Goal: Task Accomplishment & Management: Complete application form

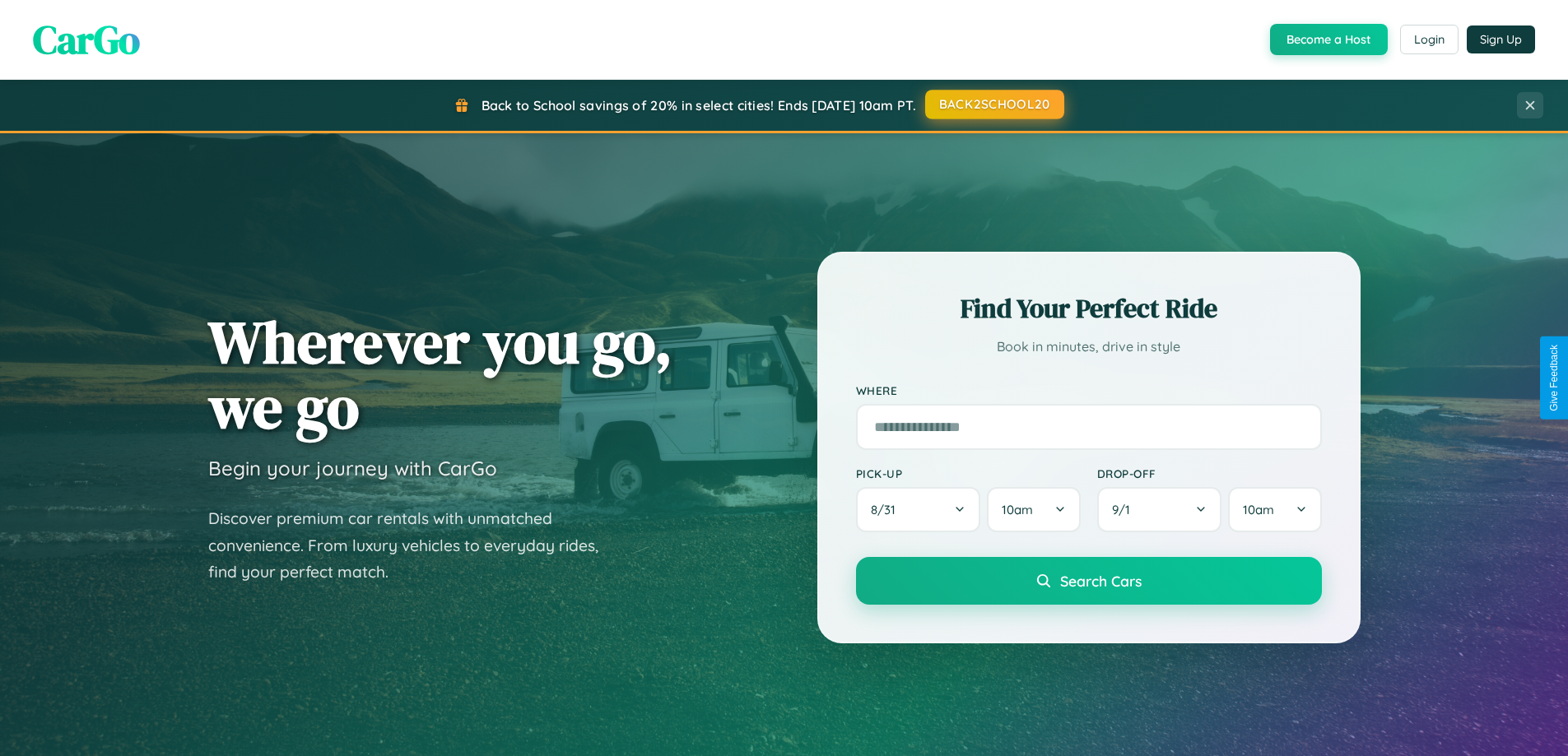
click at [994, 105] on button "BACK2SCHOOL20" at bounding box center [994, 105] width 139 height 29
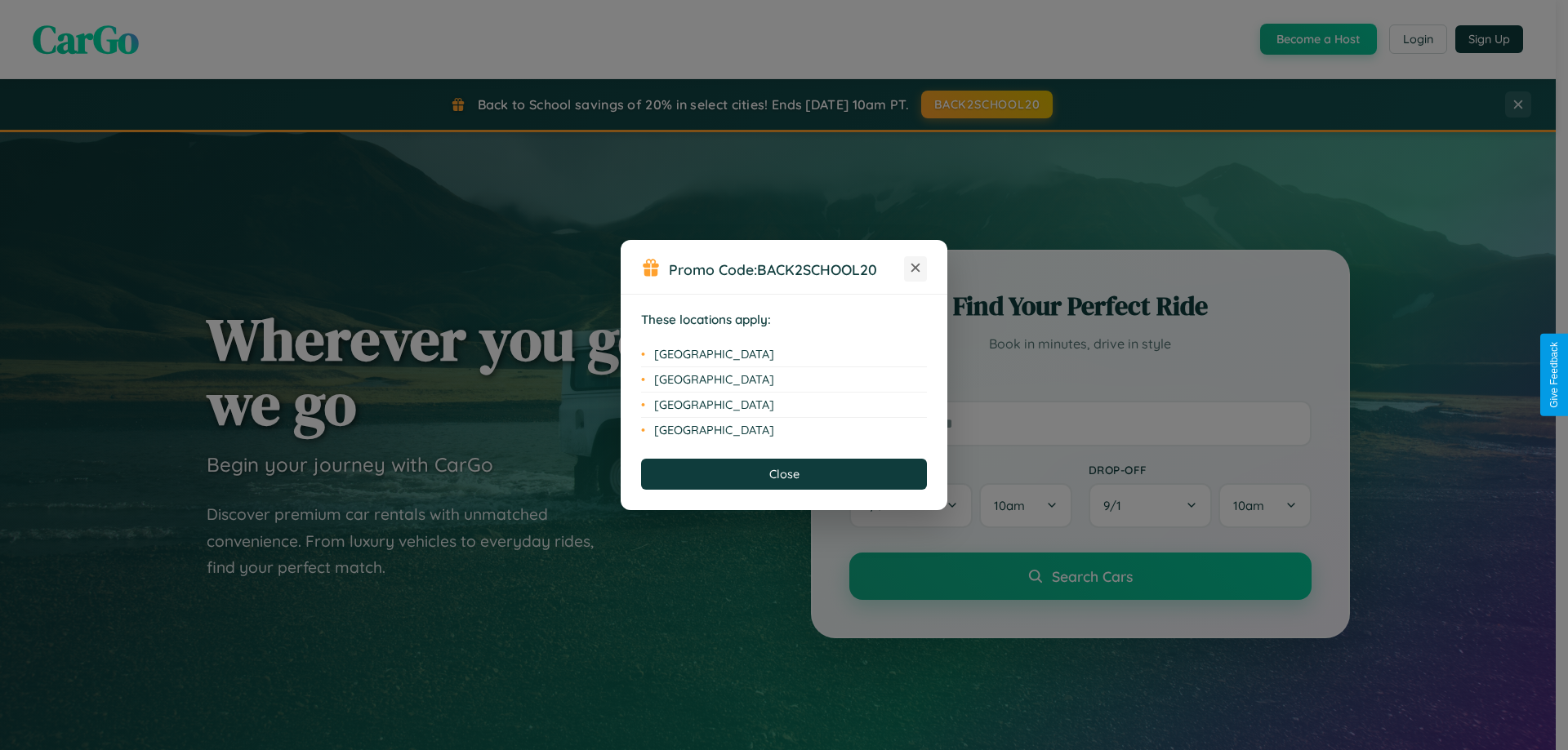
click at [915, 268] on icon at bounding box center [915, 268] width 9 height 9
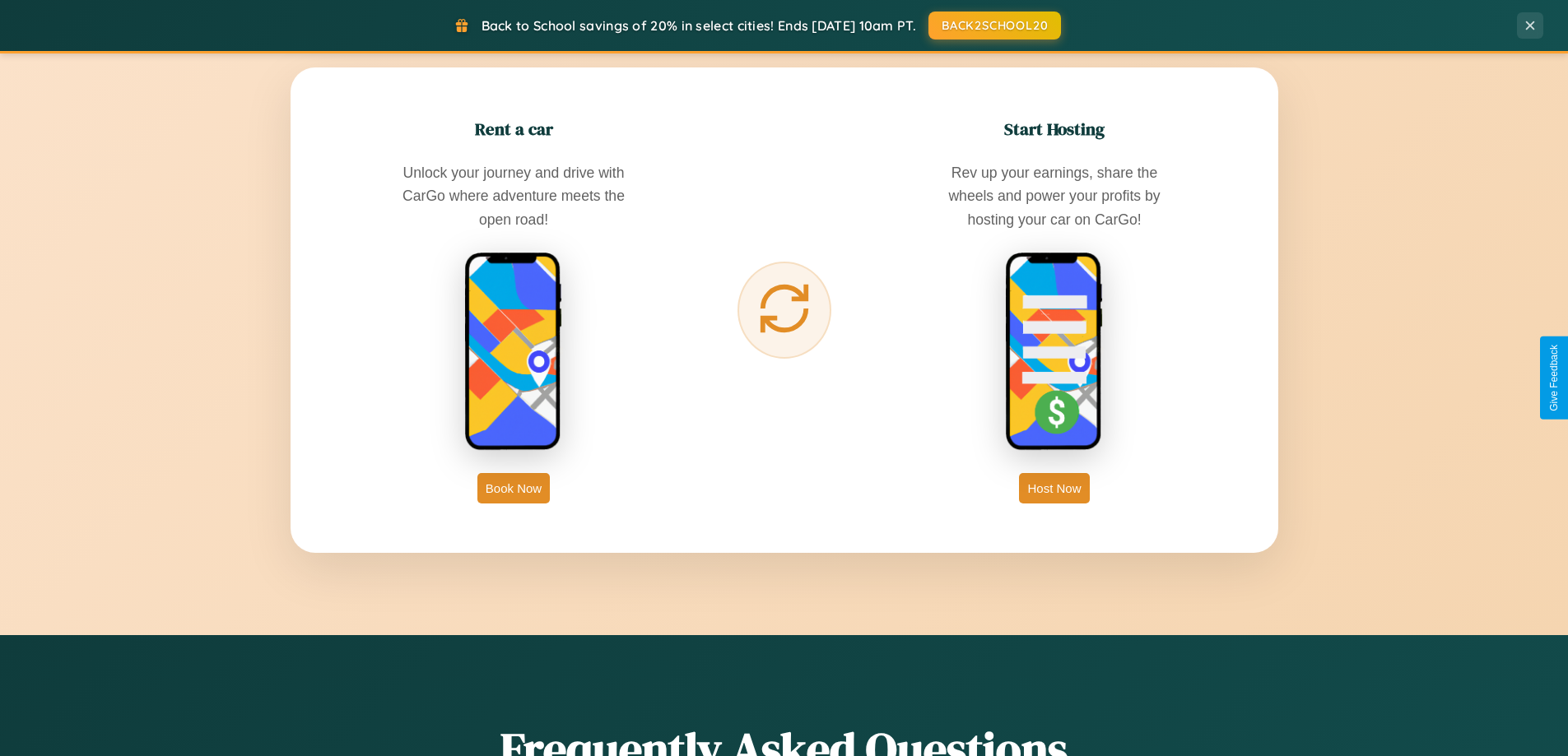
scroll to position [3166, 0]
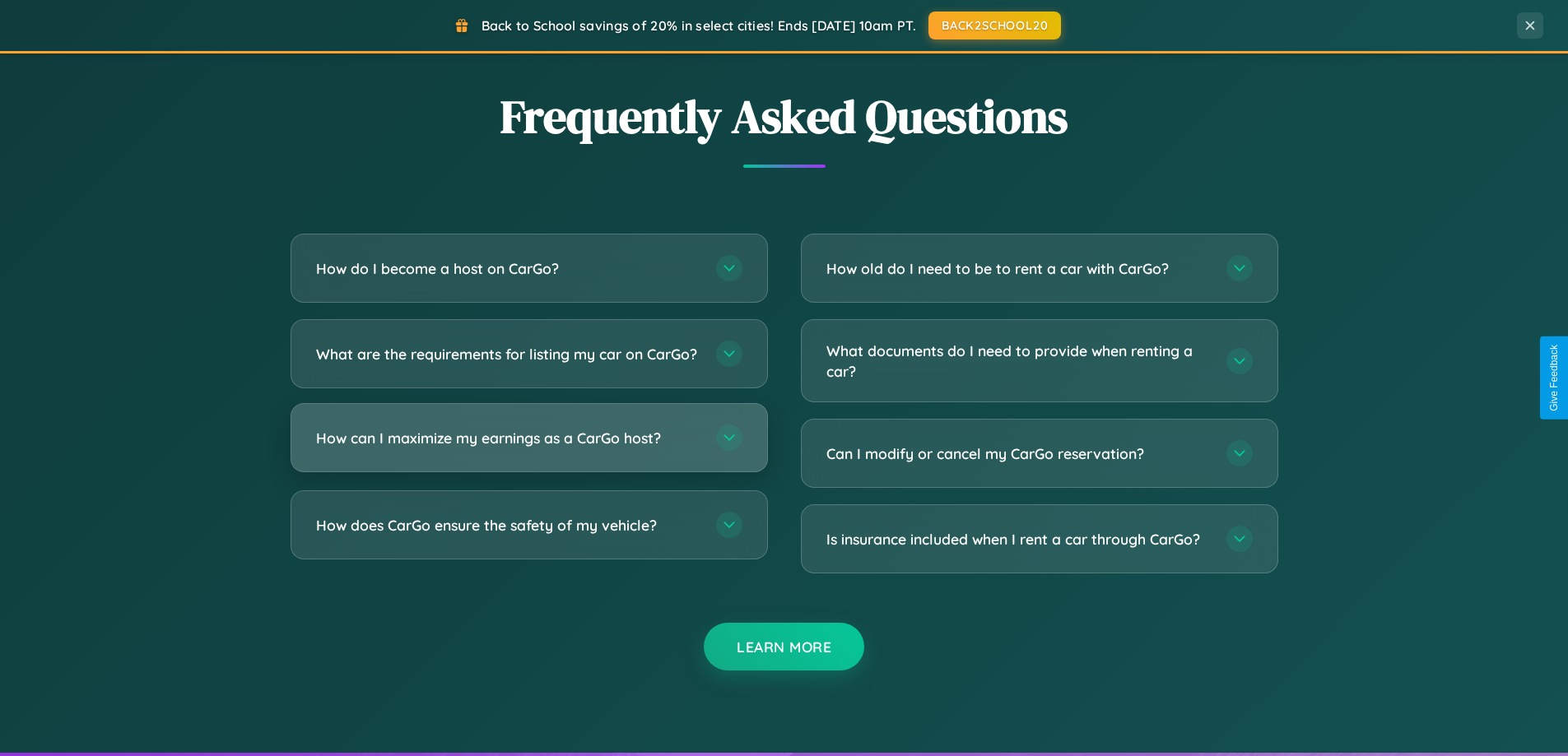
click at [528, 449] on h3 "How can I maximize my earnings as a CarGo host?" at bounding box center [508, 438] width 384 height 20
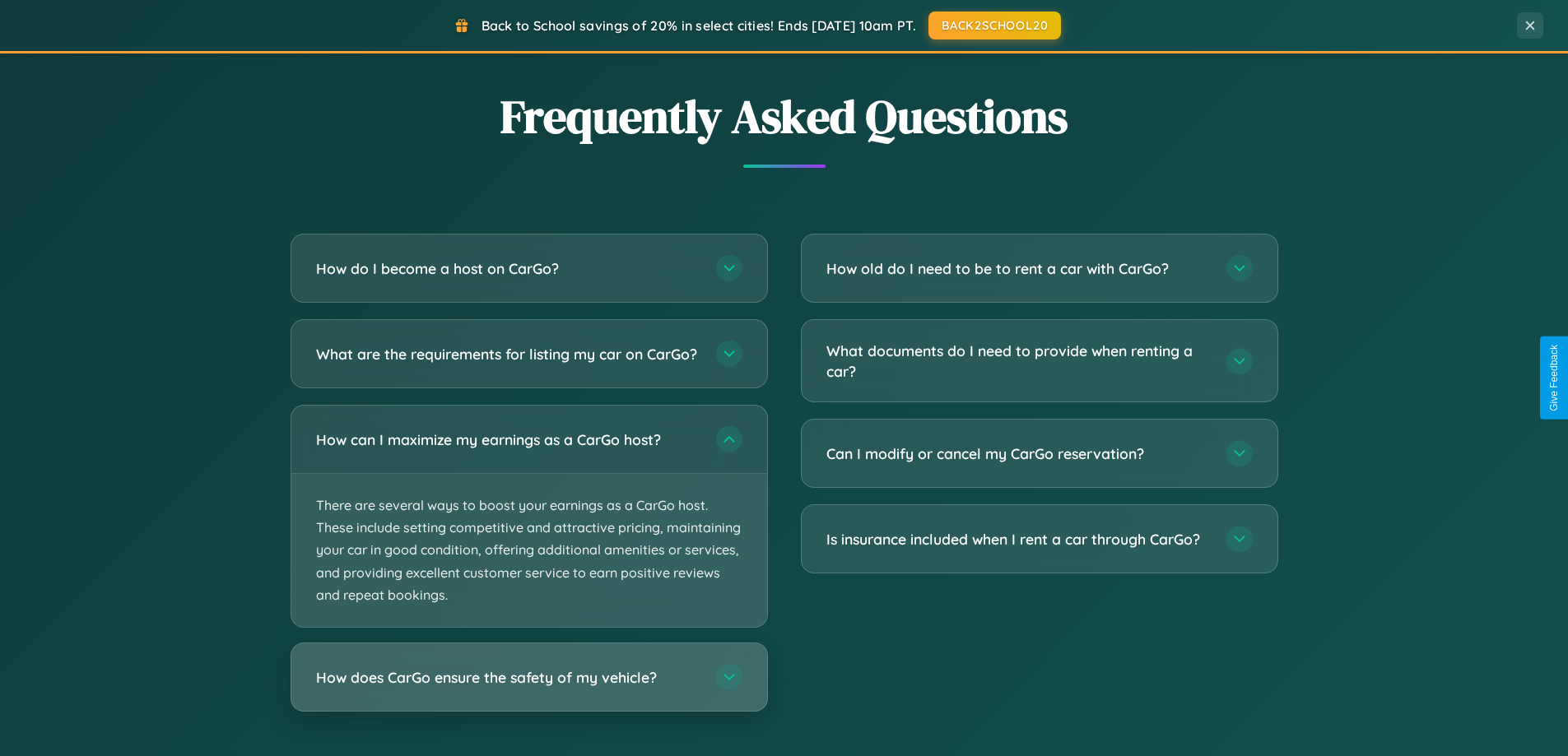
click at [528, 688] on h3 "How does CarGo ensure the safety of my vehicle?" at bounding box center [508, 677] width 384 height 20
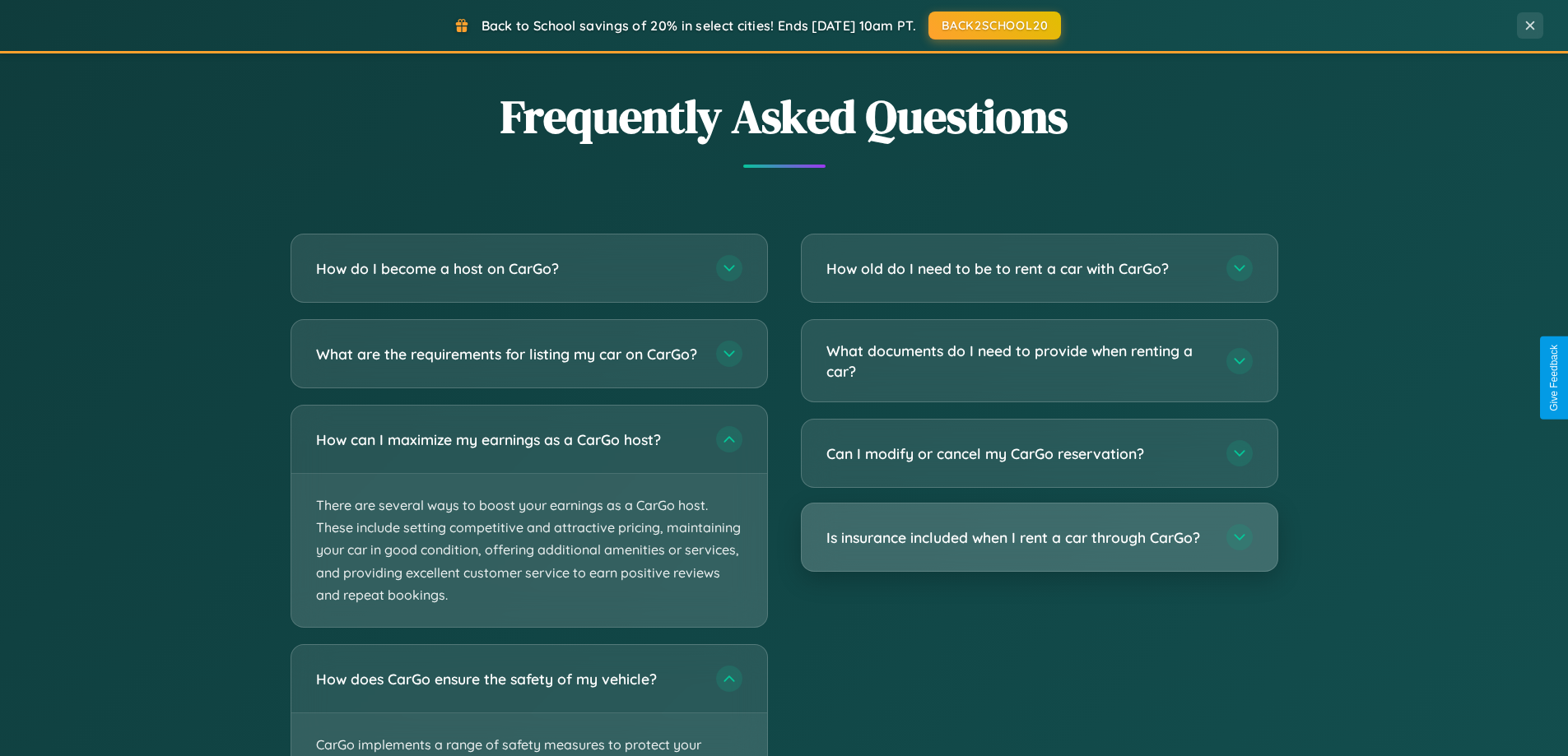
click at [1039, 537] on h3 "Is insurance included when I rent a car through CarGo?" at bounding box center [1018, 537] width 384 height 20
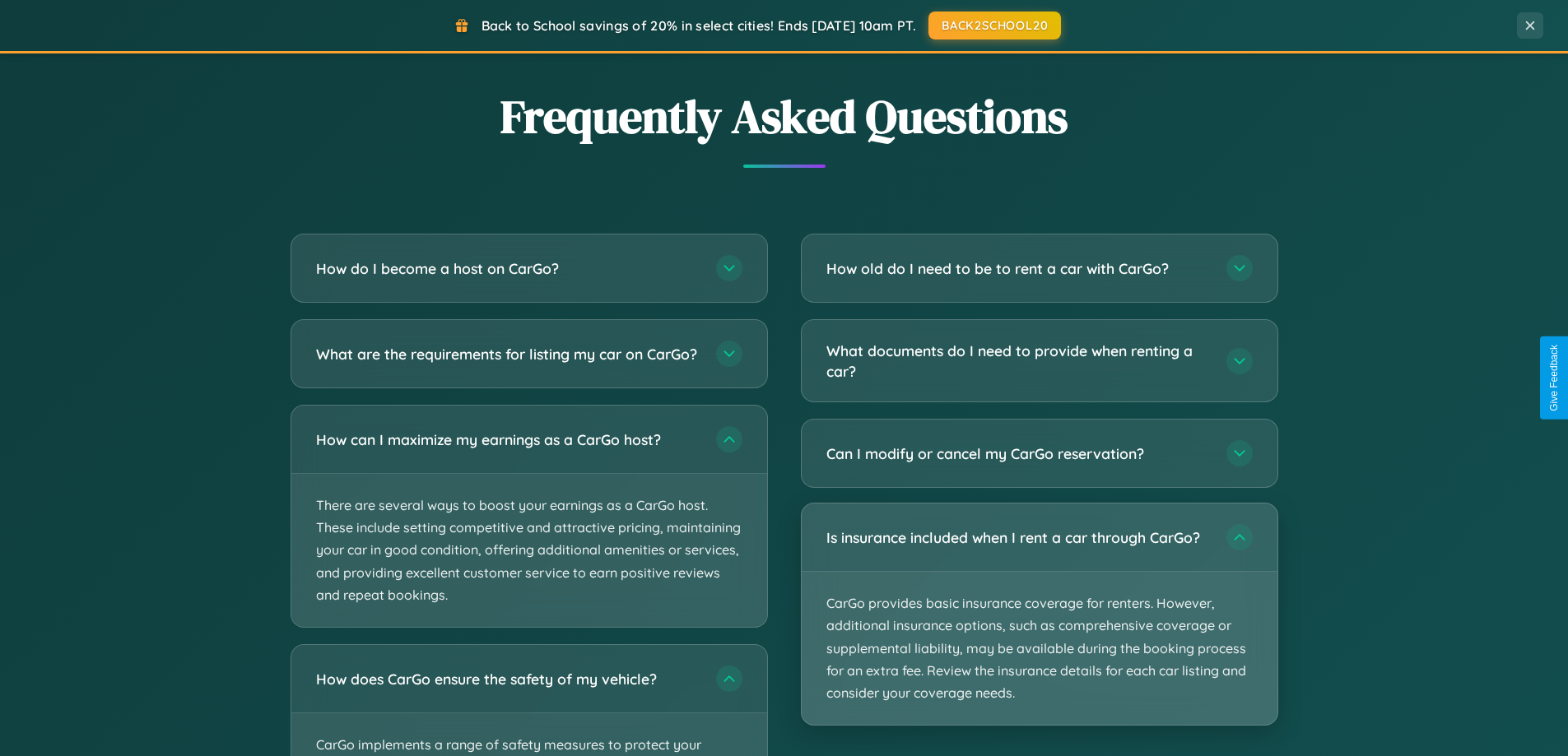
click at [1039, 613] on p "CarGo provides basic insurance coverage for renters. However, additional insura…" at bounding box center [1039, 648] width 476 height 153
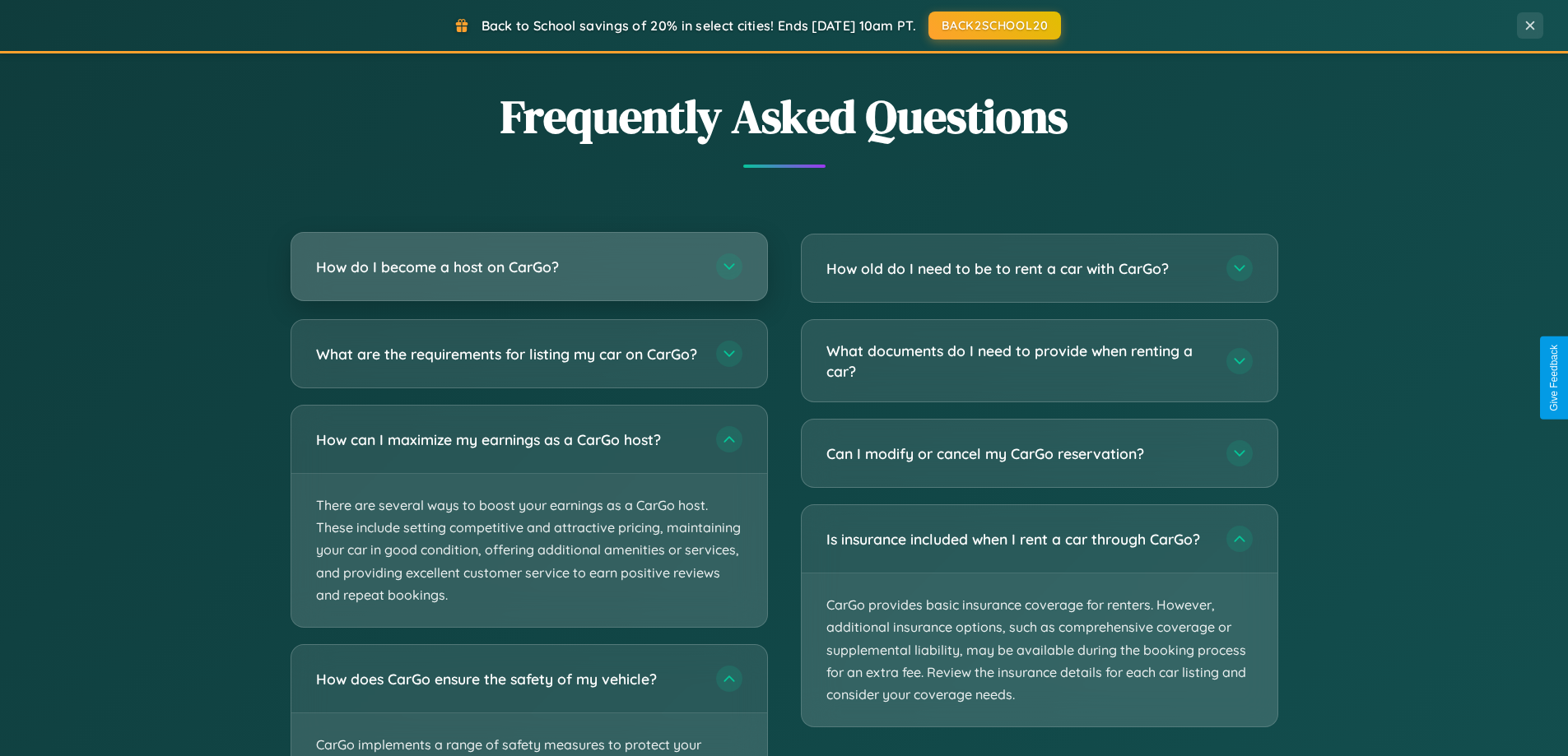
click at [528, 268] on h3 "How do I become a host on CarGo?" at bounding box center [508, 267] width 384 height 20
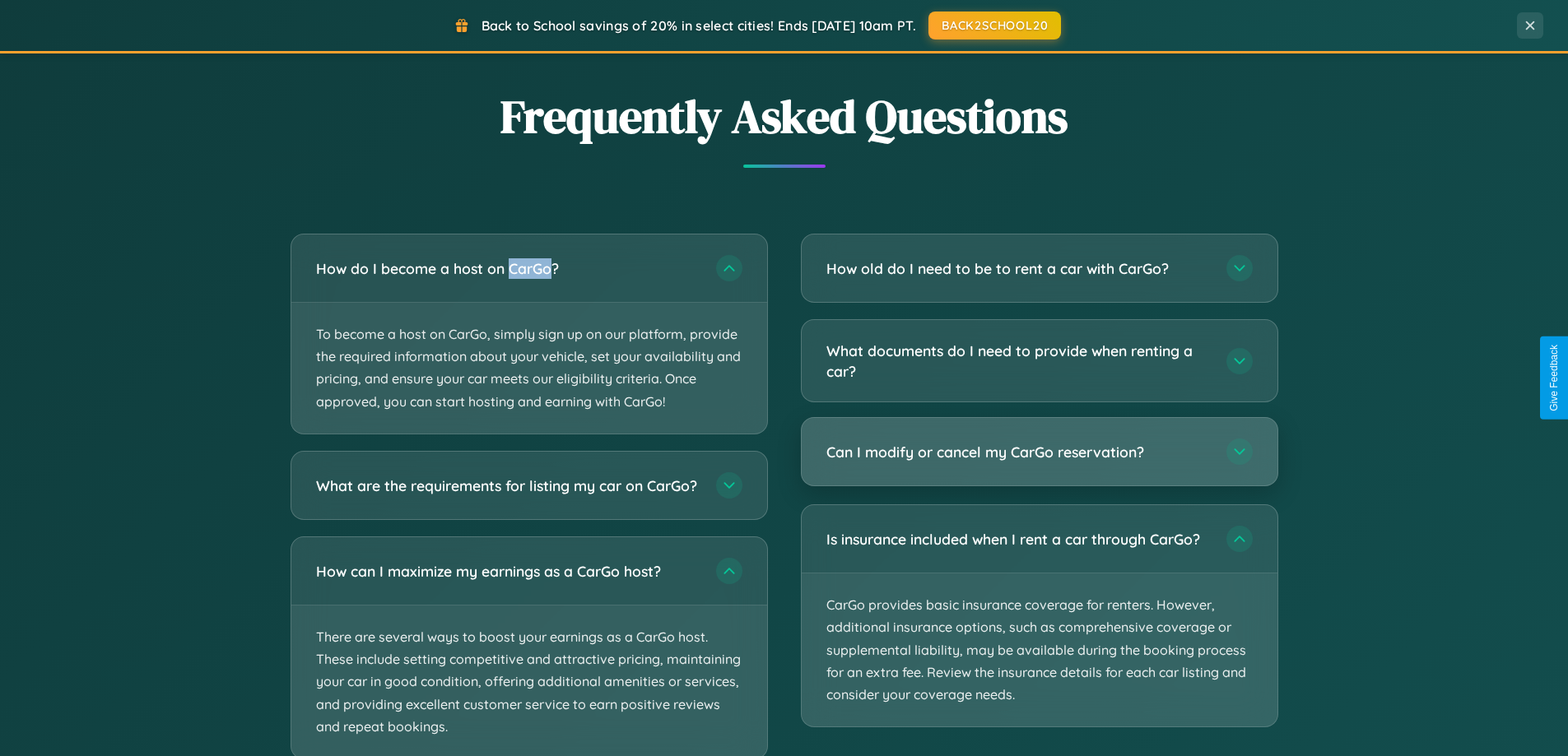
click at [1039, 453] on h3 "Can I modify or cancel my CarGo reservation?" at bounding box center [1018, 452] width 384 height 20
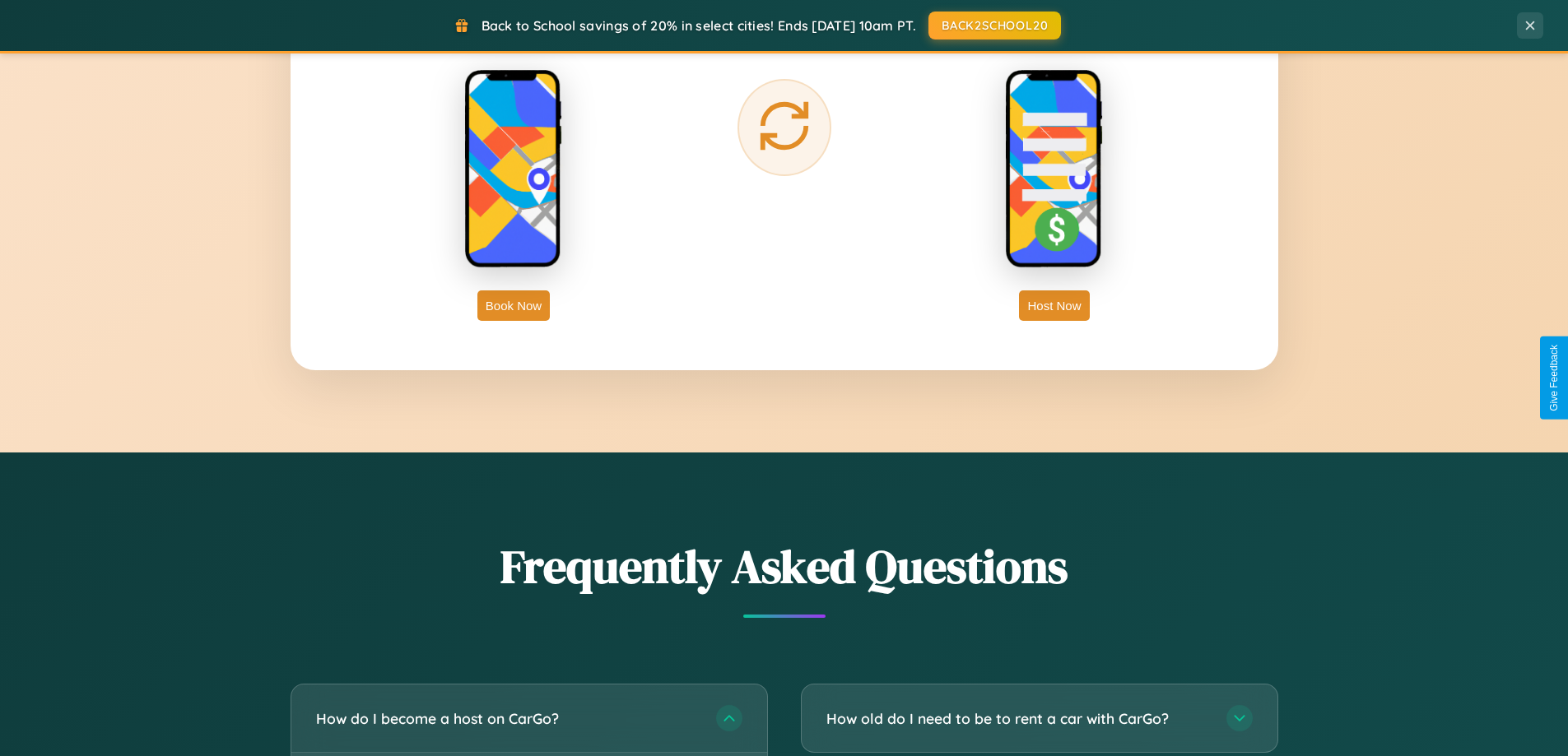
scroll to position [0, 0]
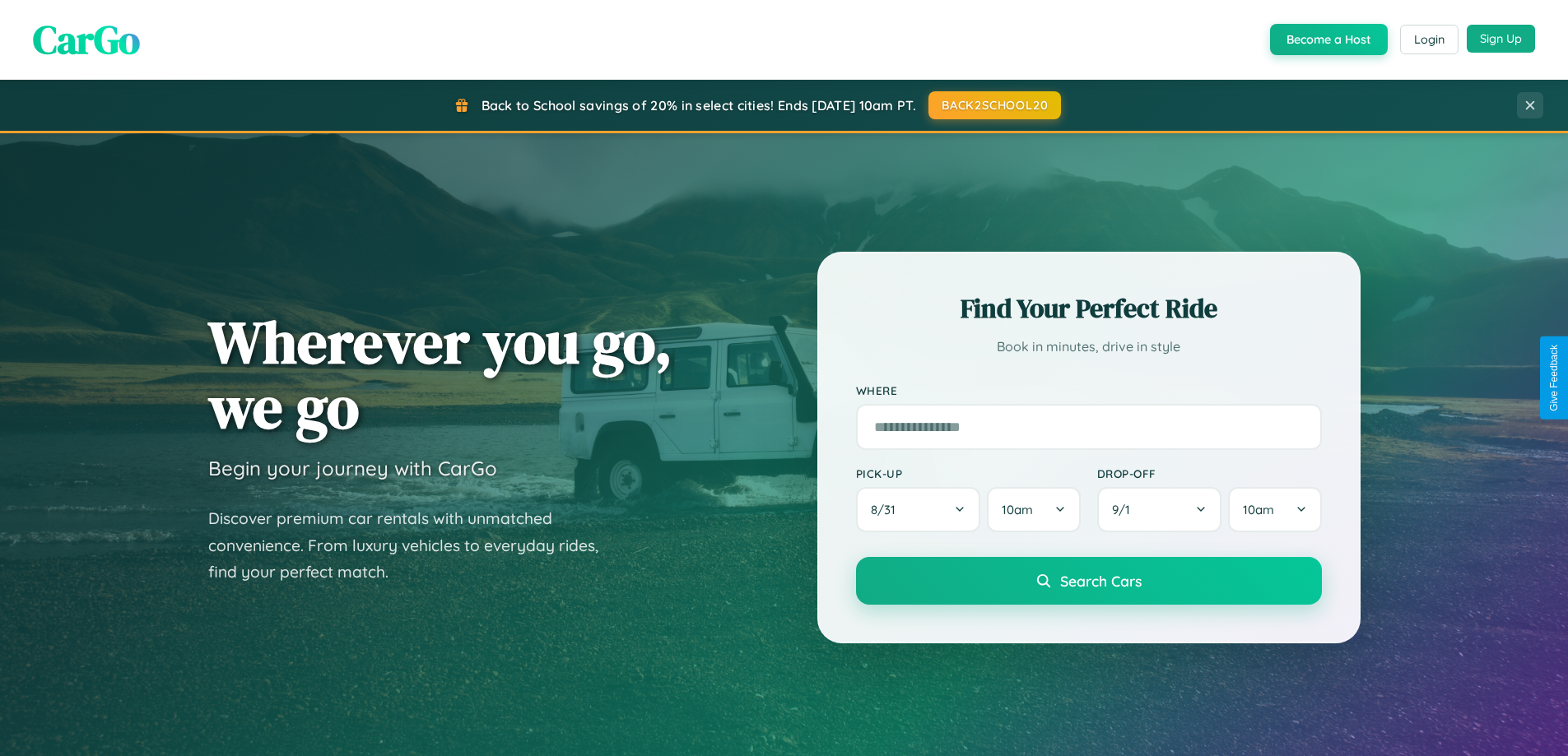
click at [1501, 39] on button "Sign Up" at bounding box center [1501, 39] width 68 height 28
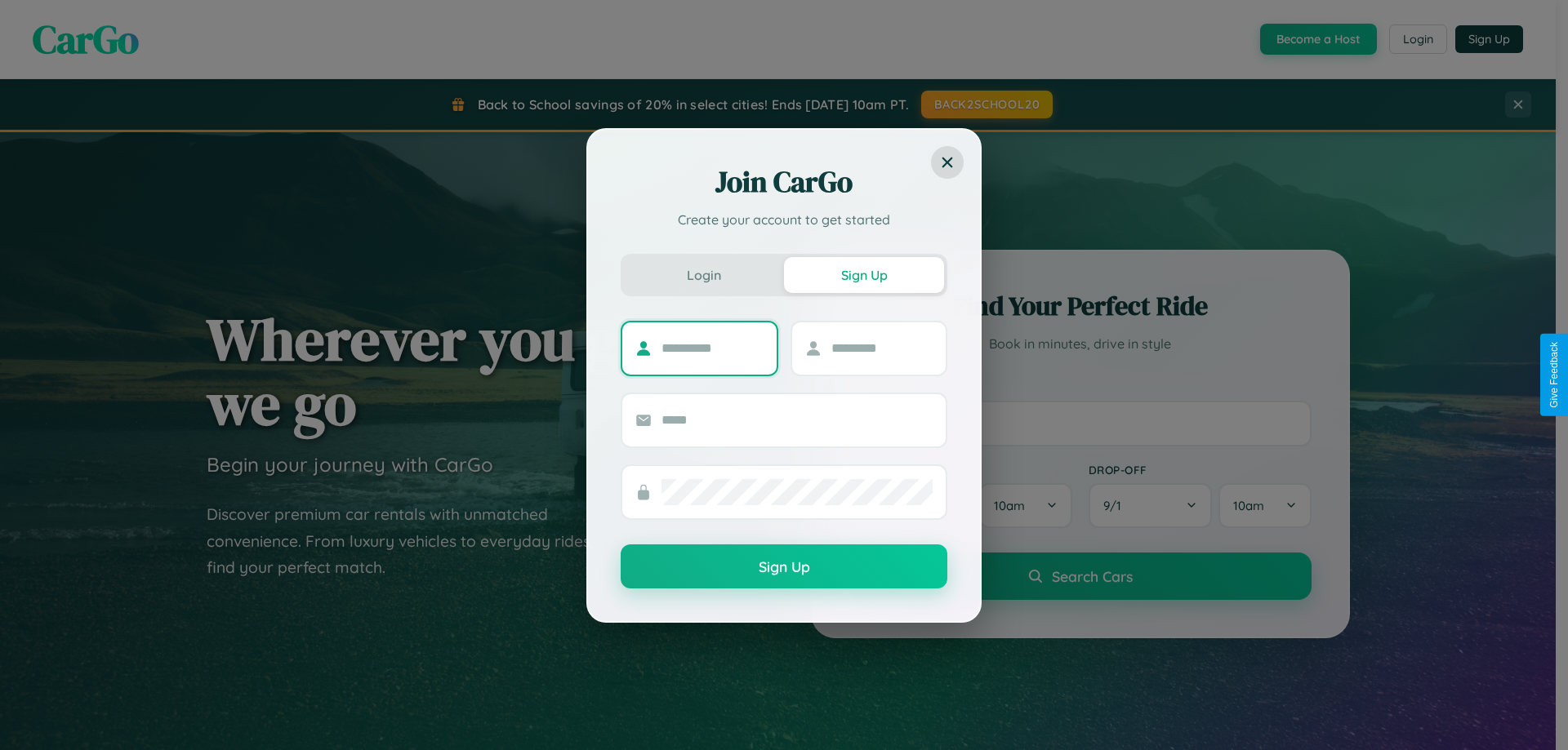
click at [712, 348] on input "text" at bounding box center [713, 349] width 102 height 26
type input "*****"
click at [881, 348] on input "text" at bounding box center [883, 349] width 102 height 26
type input "*****"
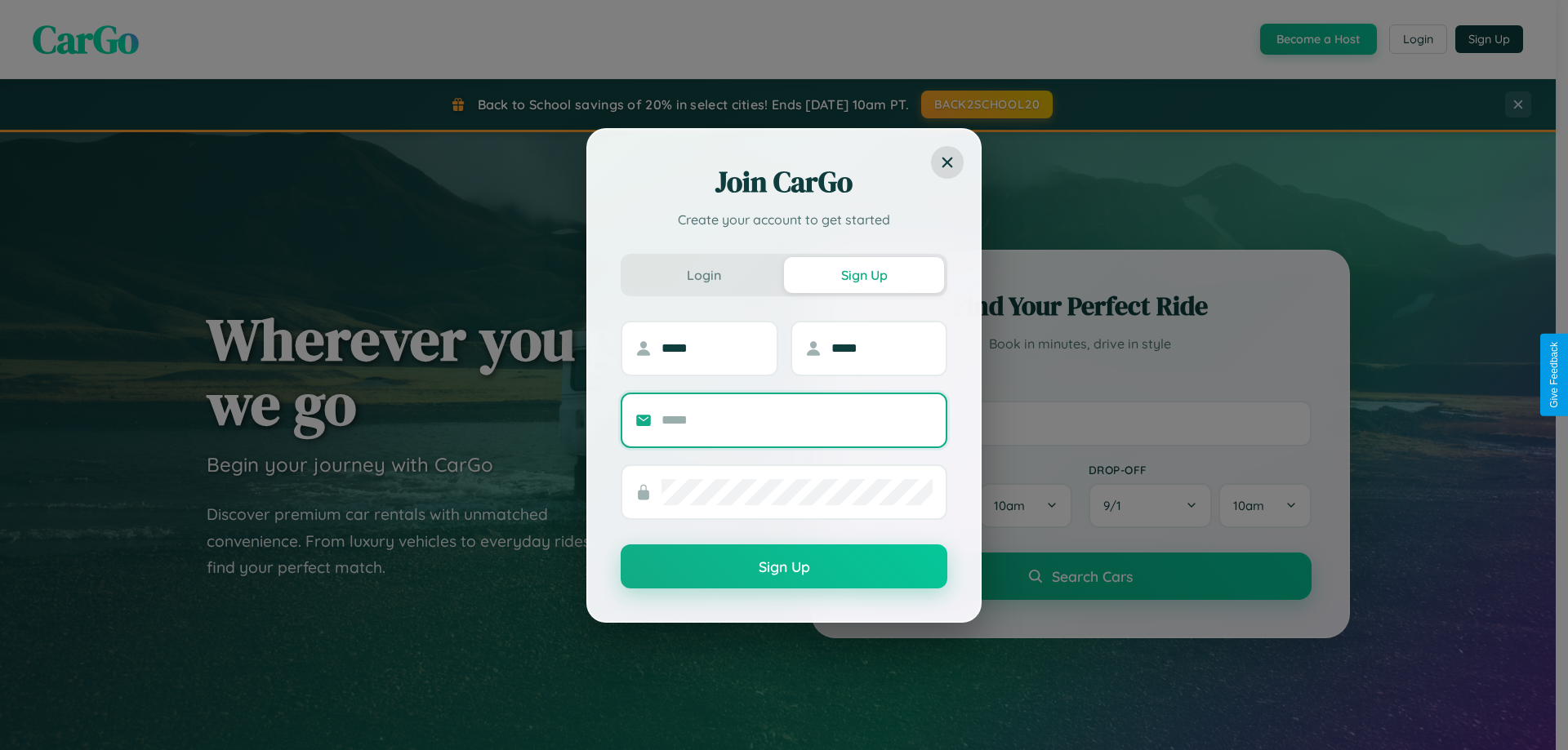
click at [797, 420] on input "text" at bounding box center [797, 420] width 271 height 26
type input "**********"
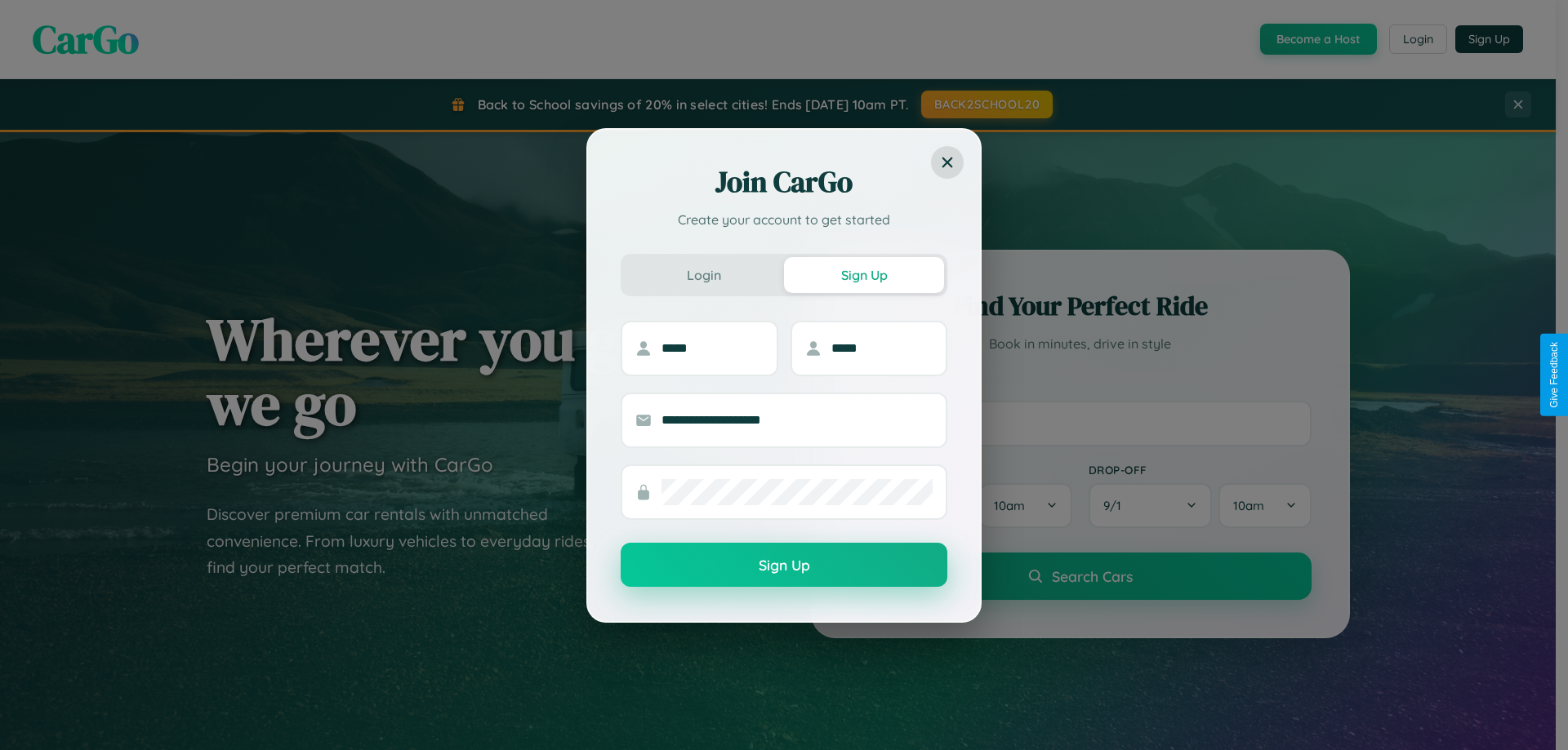
click at [784, 566] on button "Sign Up" at bounding box center [784, 565] width 327 height 44
